Goal: Go to known website: Access a specific website the user already knows

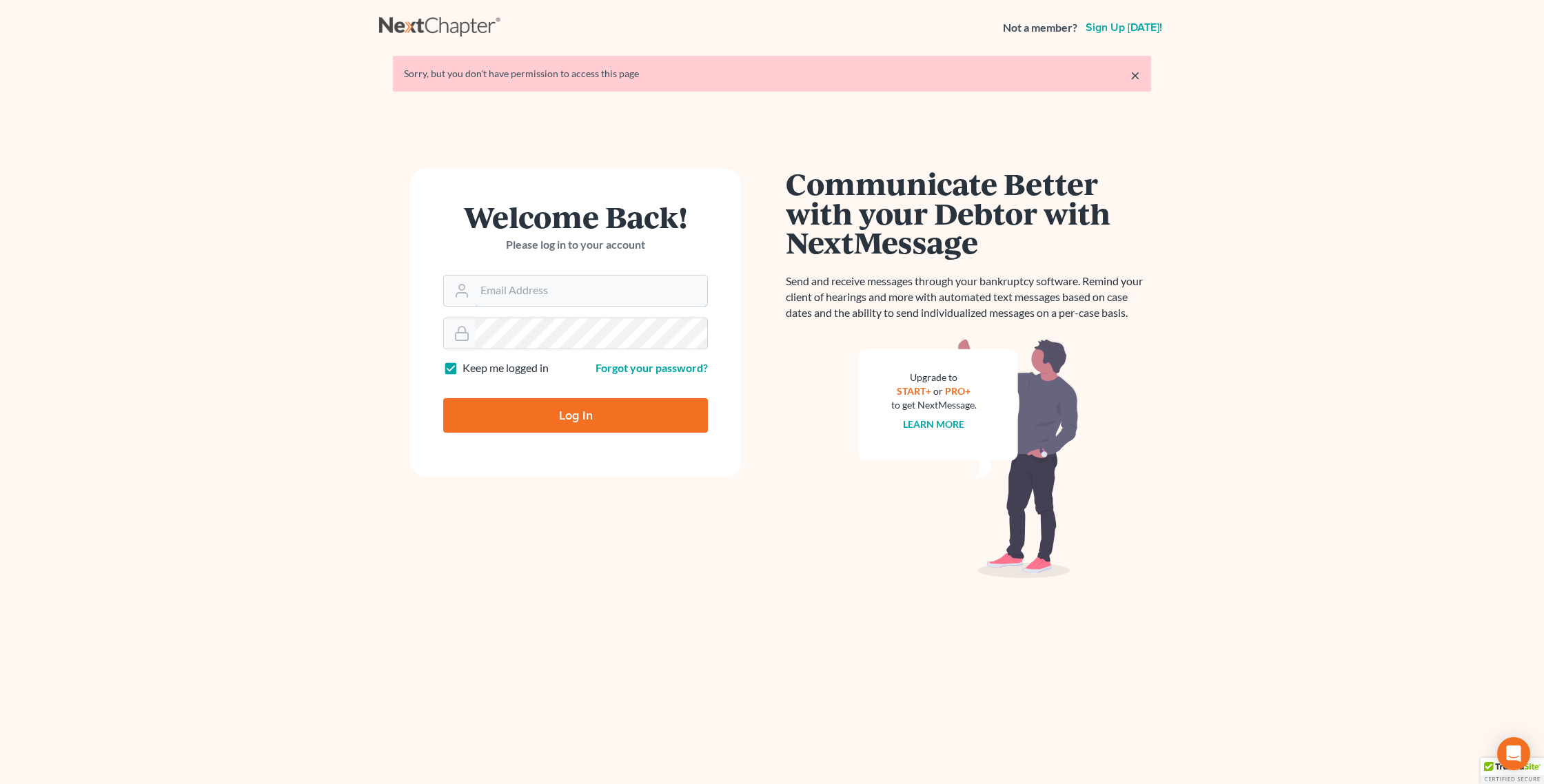
type input "[PERSON_NAME][EMAIL_ADDRESS][DOMAIN_NAME]"
click at [548, 411] on input "Log In" at bounding box center [576, 416] width 265 height 35
type input "Thinking..."
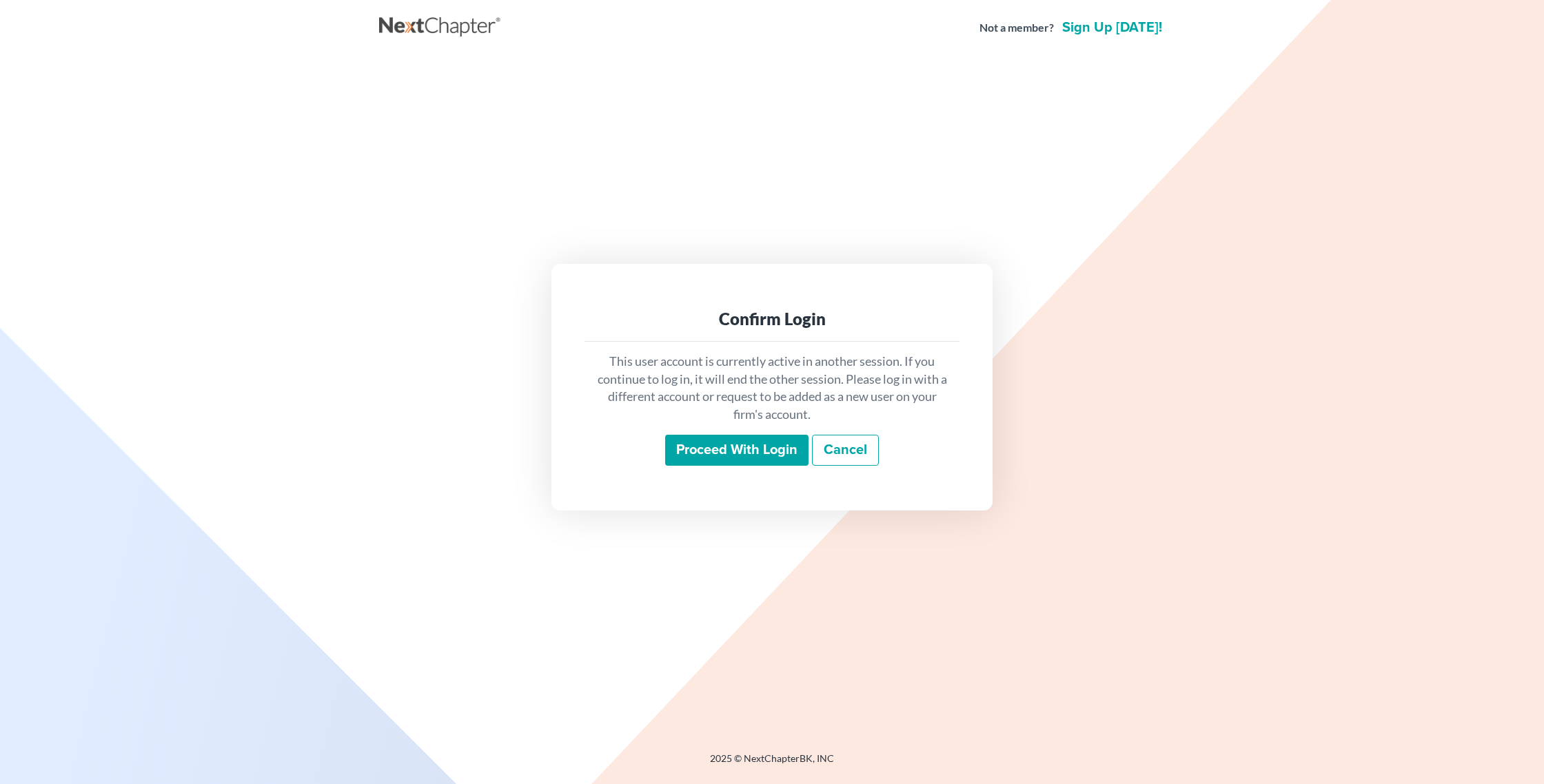
click at [760, 446] on input "Proceed with login" at bounding box center [736, 450] width 143 height 31
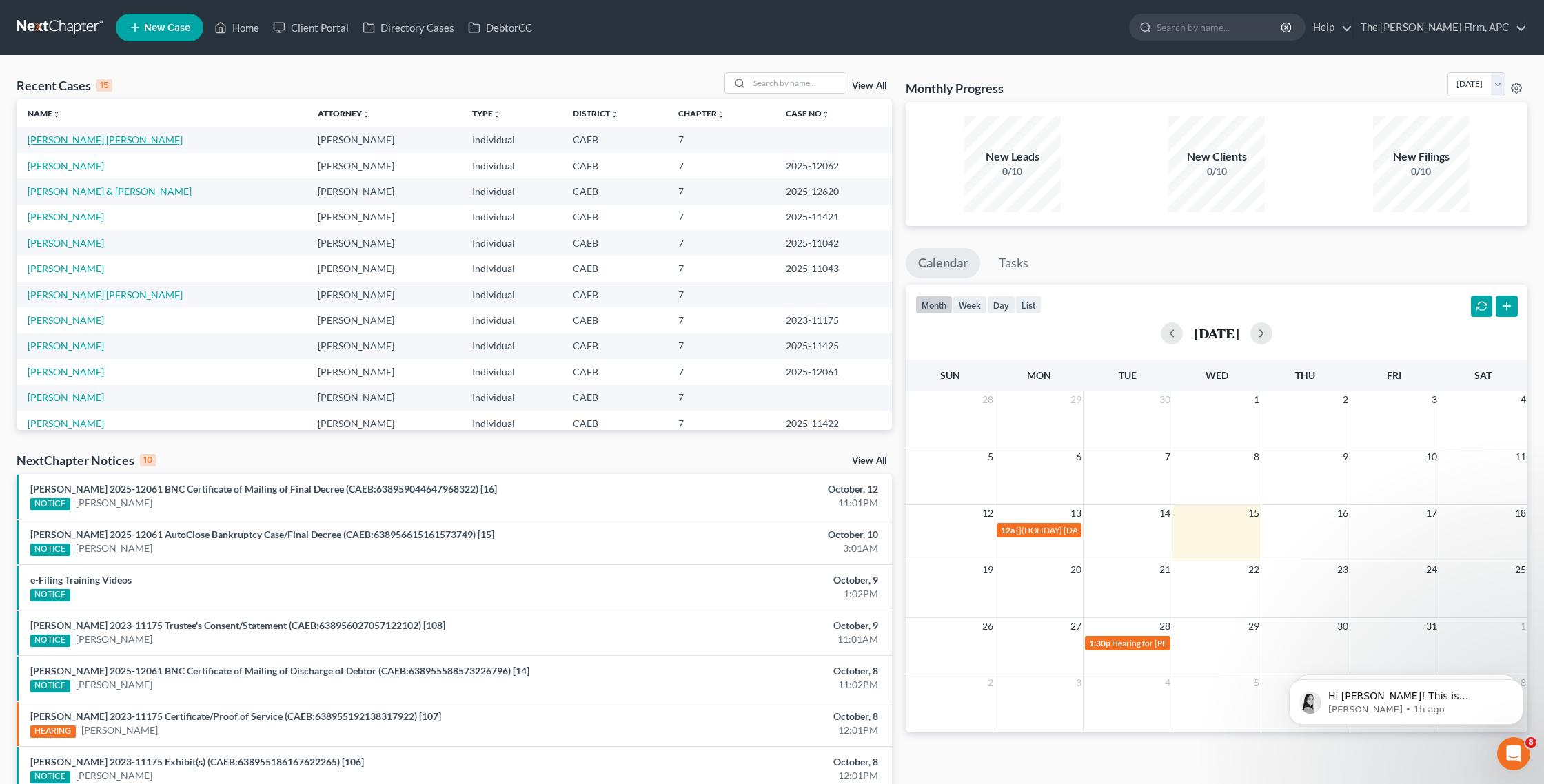
click at [76, 137] on link "[PERSON_NAME] [PERSON_NAME]" at bounding box center [104, 139] width 155 height 12
